Goal: Information Seeking & Learning: Learn about a topic

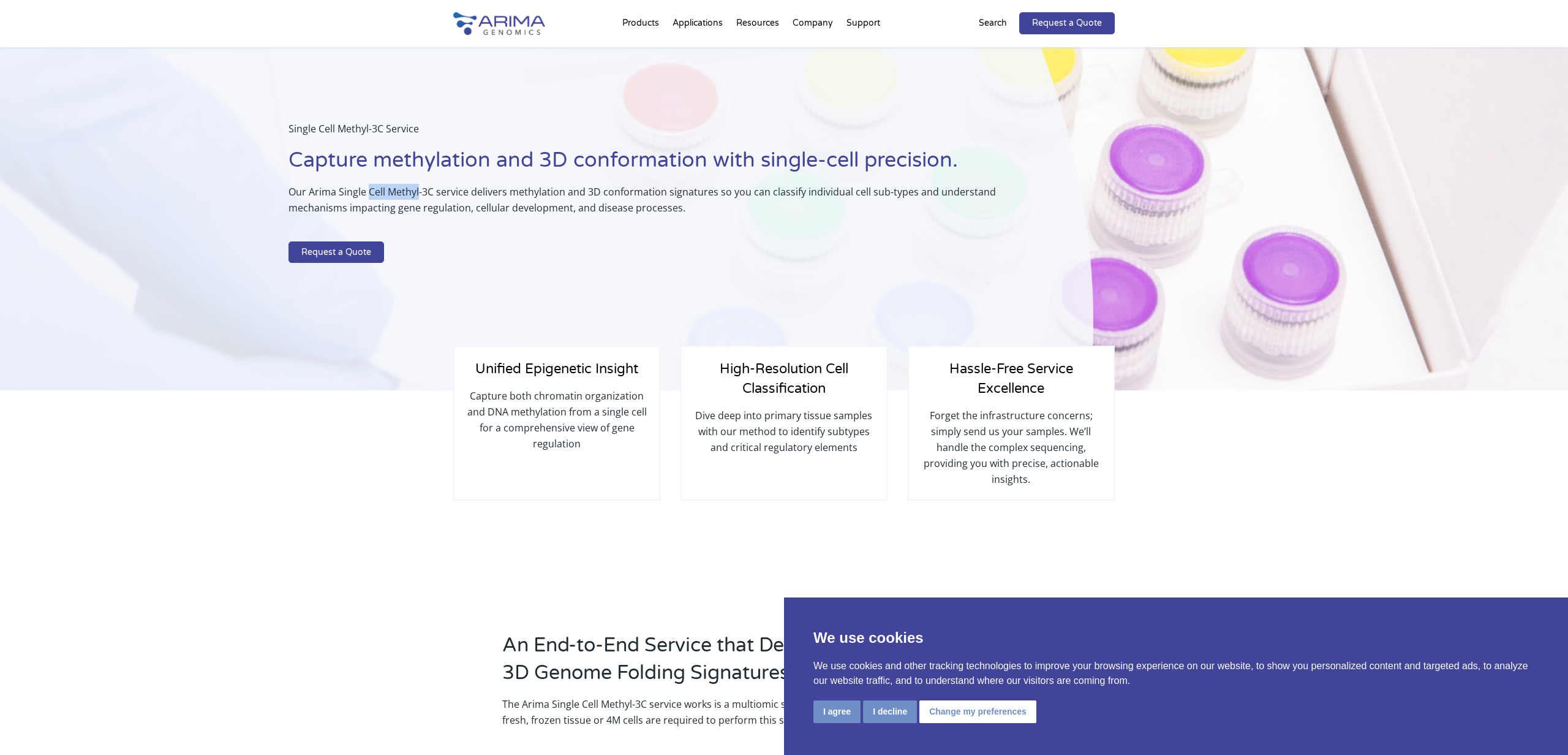
drag, startPoint x: 369, startPoint y: 191, endPoint x: 419, endPoint y: 191, distance: 50.0
click at [419, 191] on p "Our Arima Single Cell Methyl-3C service delivers methylation and 3D conformatio…" at bounding box center [660, 204] width 743 height 41
drag, startPoint x: 424, startPoint y: 191, endPoint x: 434, endPoint y: 191, distance: 10.0
click at [434, 191] on p "Our Arima Single Cell Methyl-3C service delivers methylation and 3D conformatio…" at bounding box center [660, 204] width 743 height 41
copy p "3C"
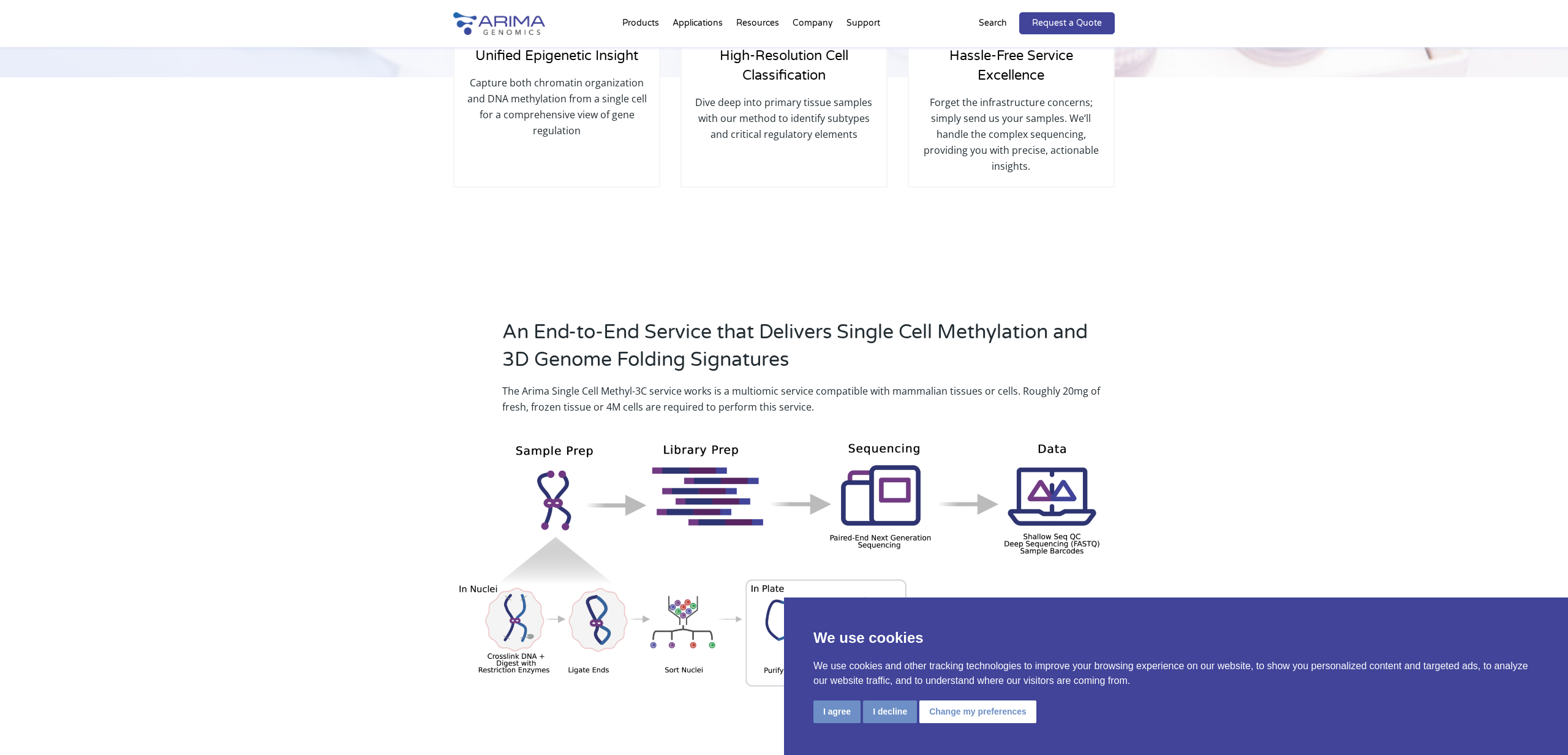
scroll to position [311, 0]
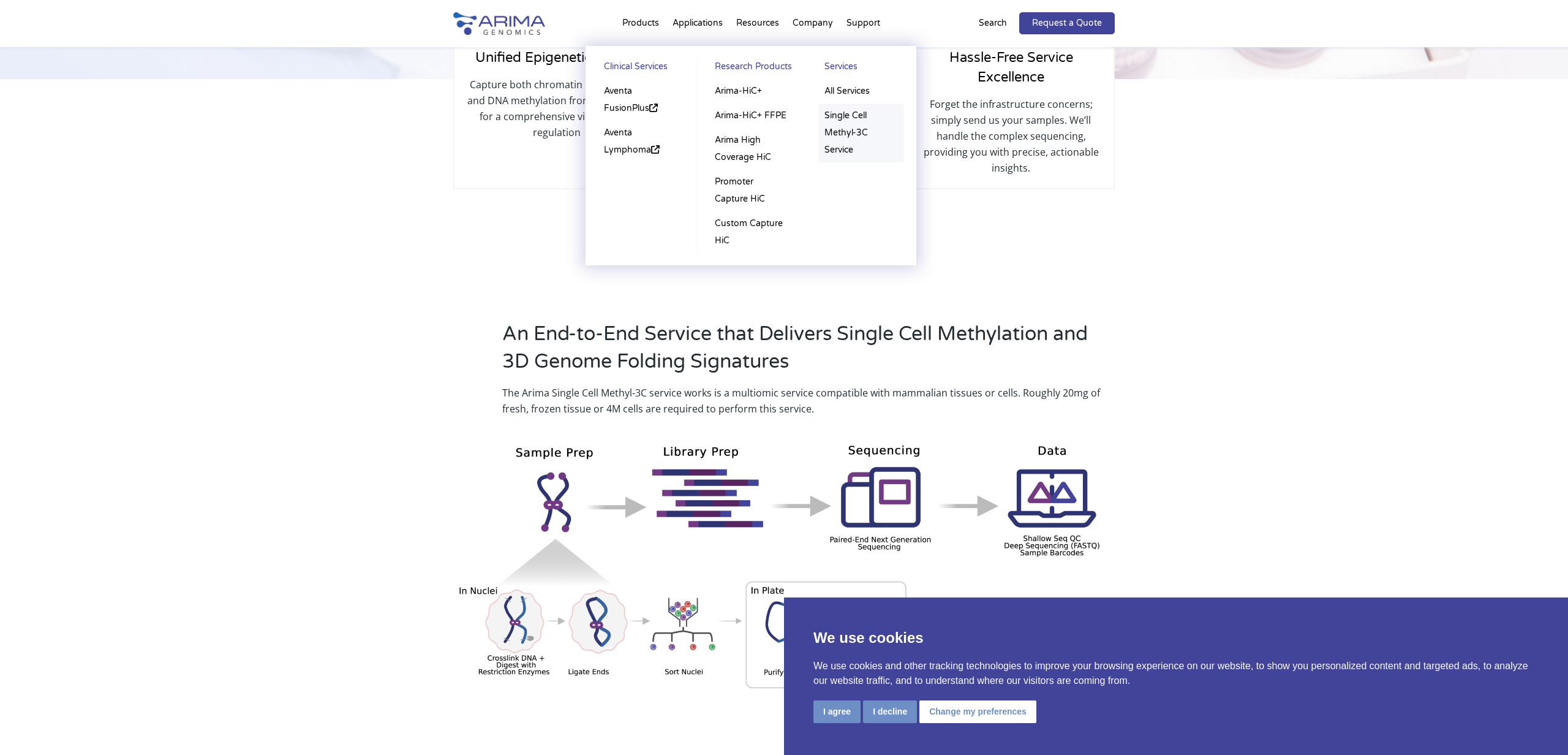
click at [837, 149] on link "Single Cell Methyl-3C Service" at bounding box center [861, 133] width 86 height 59
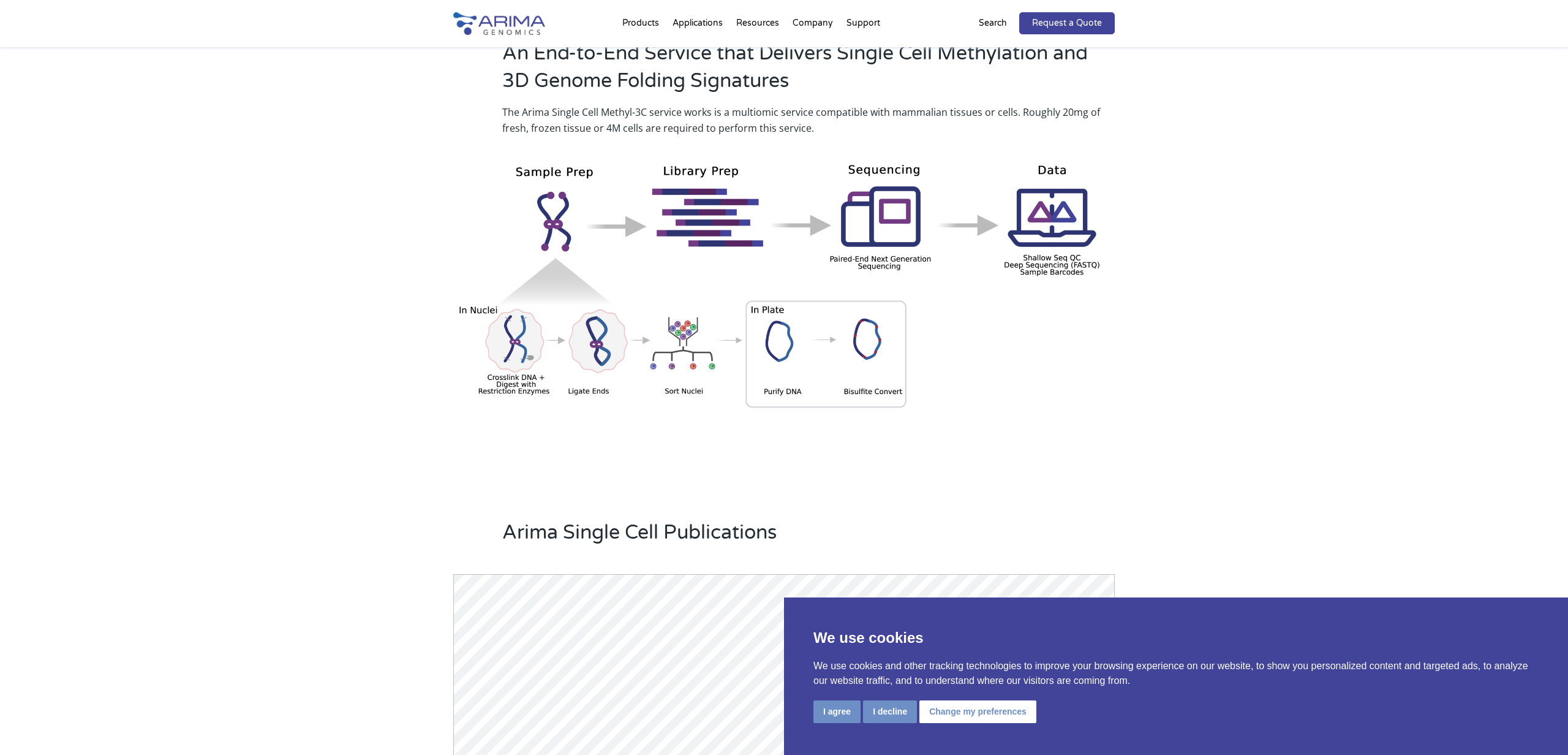
scroll to position [618, 0]
